Goal: Use online tool/utility: Use online tool/utility

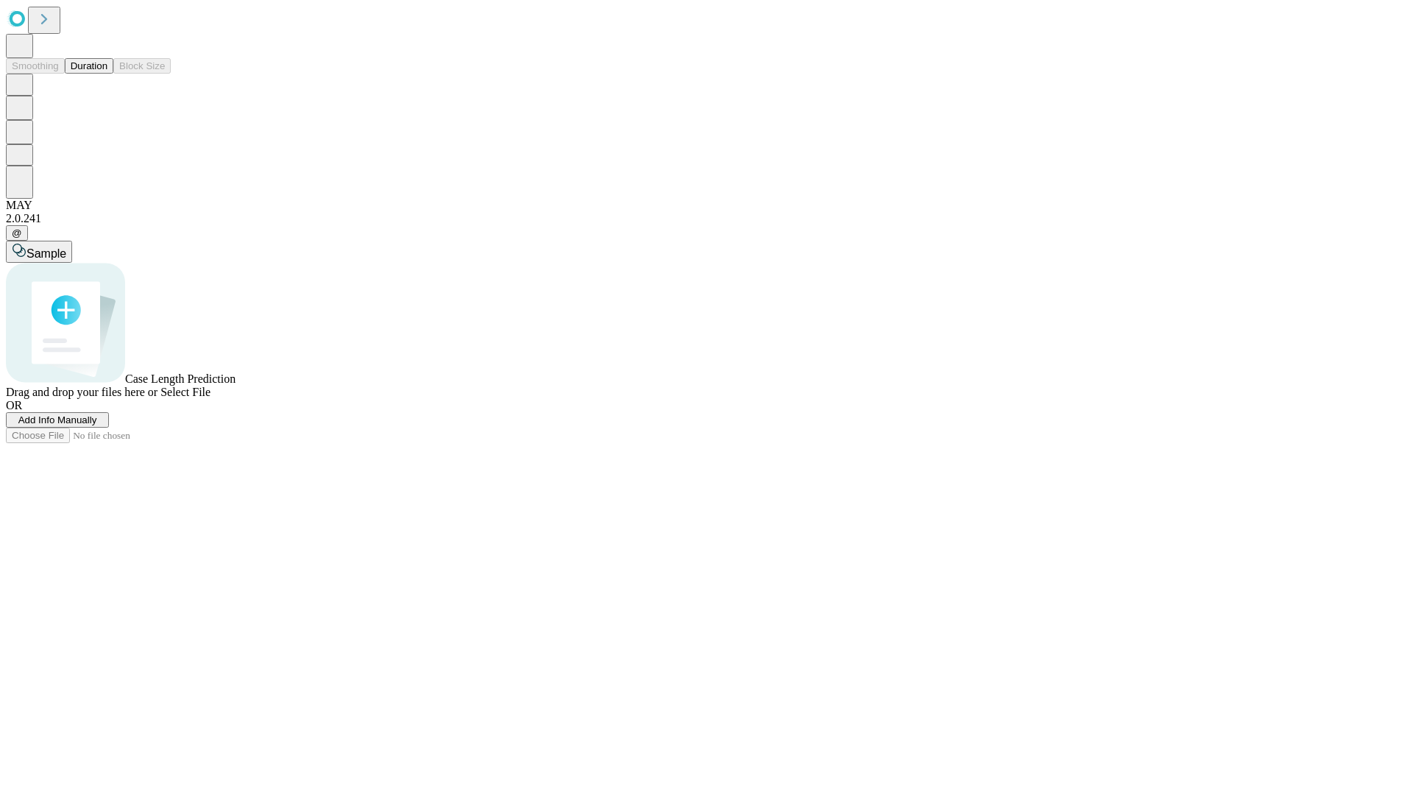
click at [107, 74] on button "Duration" at bounding box center [89, 65] width 49 height 15
click at [66, 247] on span "Sample" at bounding box center [46, 253] width 40 height 13
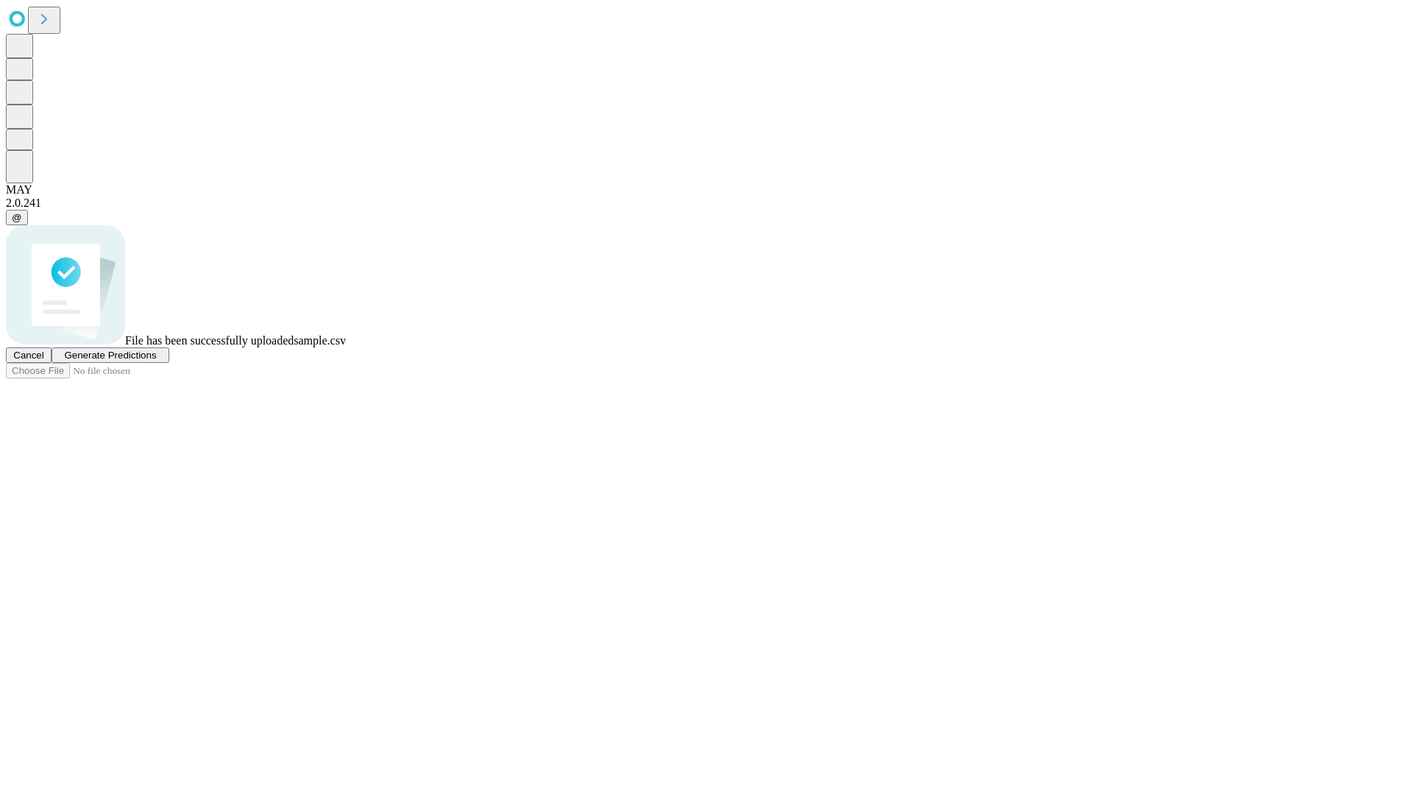
click at [156, 361] on span "Generate Predictions" at bounding box center [110, 355] width 92 height 11
